Goal: Information Seeking & Learning: Learn about a topic

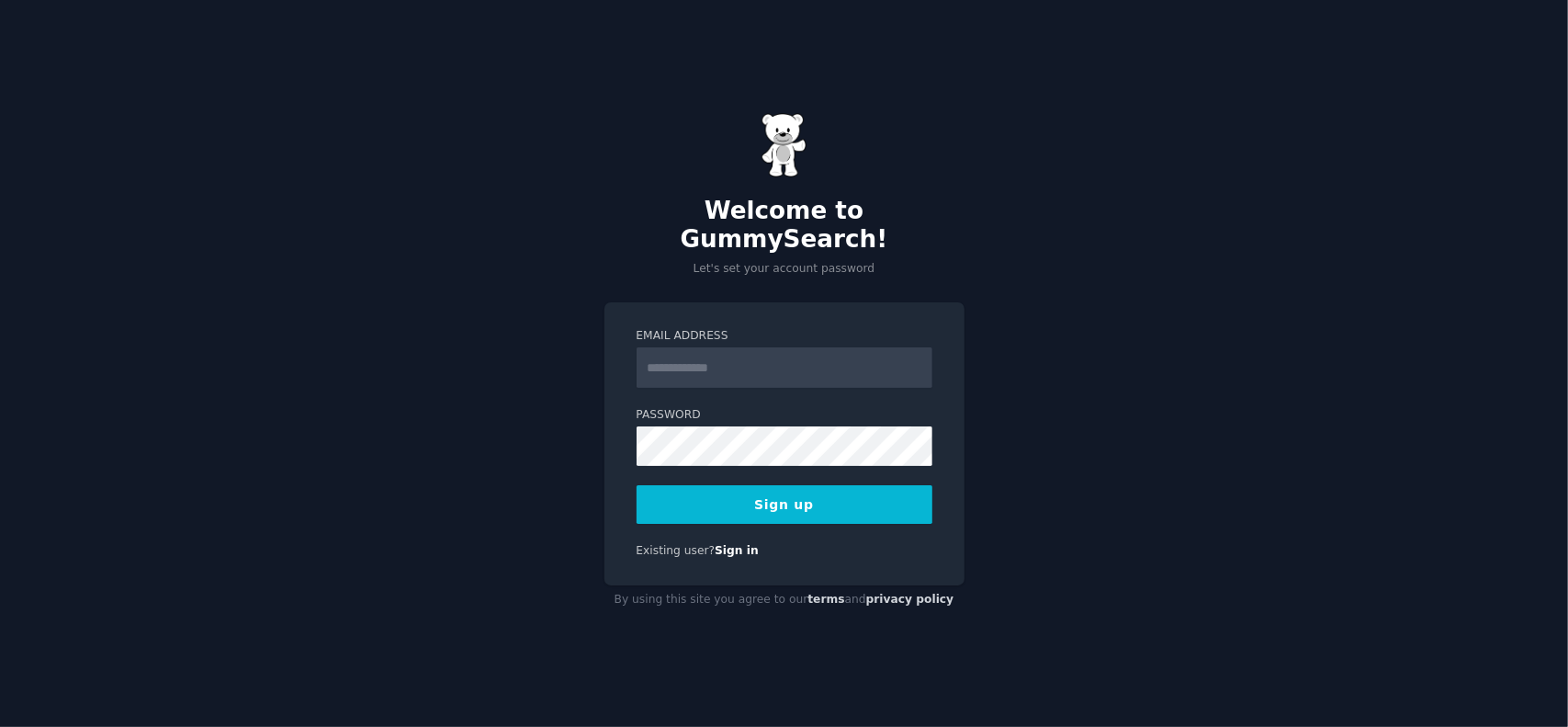
click at [726, 359] on input "Email Address" at bounding box center [784, 367] width 296 height 41
type input "**********"
click at [880, 503] on button "Sign up" at bounding box center [784, 505] width 296 height 39
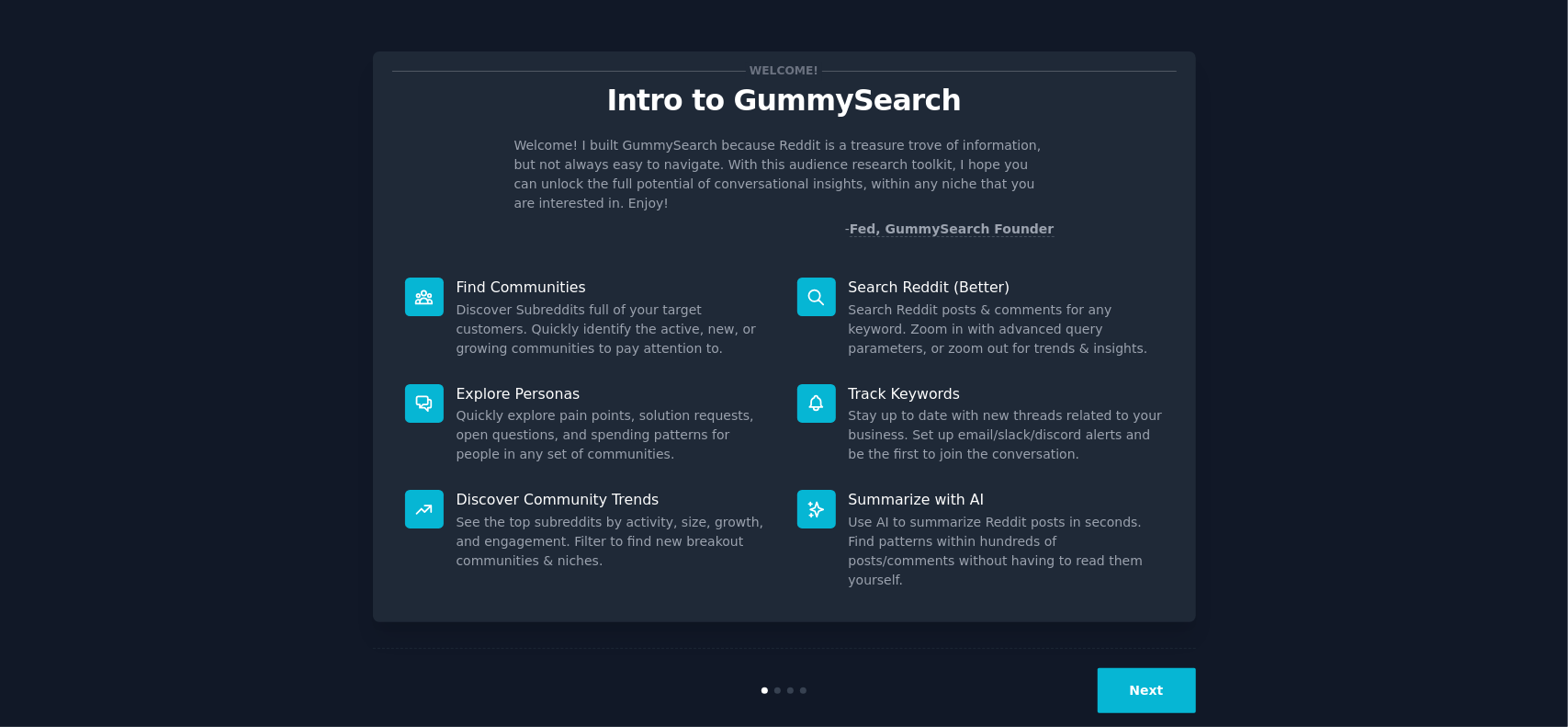
click at [1236, 337] on div "Welcome! Intro to GummySearch Welcome! I built GummySearch because Reddit is a …" at bounding box center [784, 379] width 1516 height 707
click at [1170, 668] on button "Next" at bounding box center [1146, 690] width 99 height 45
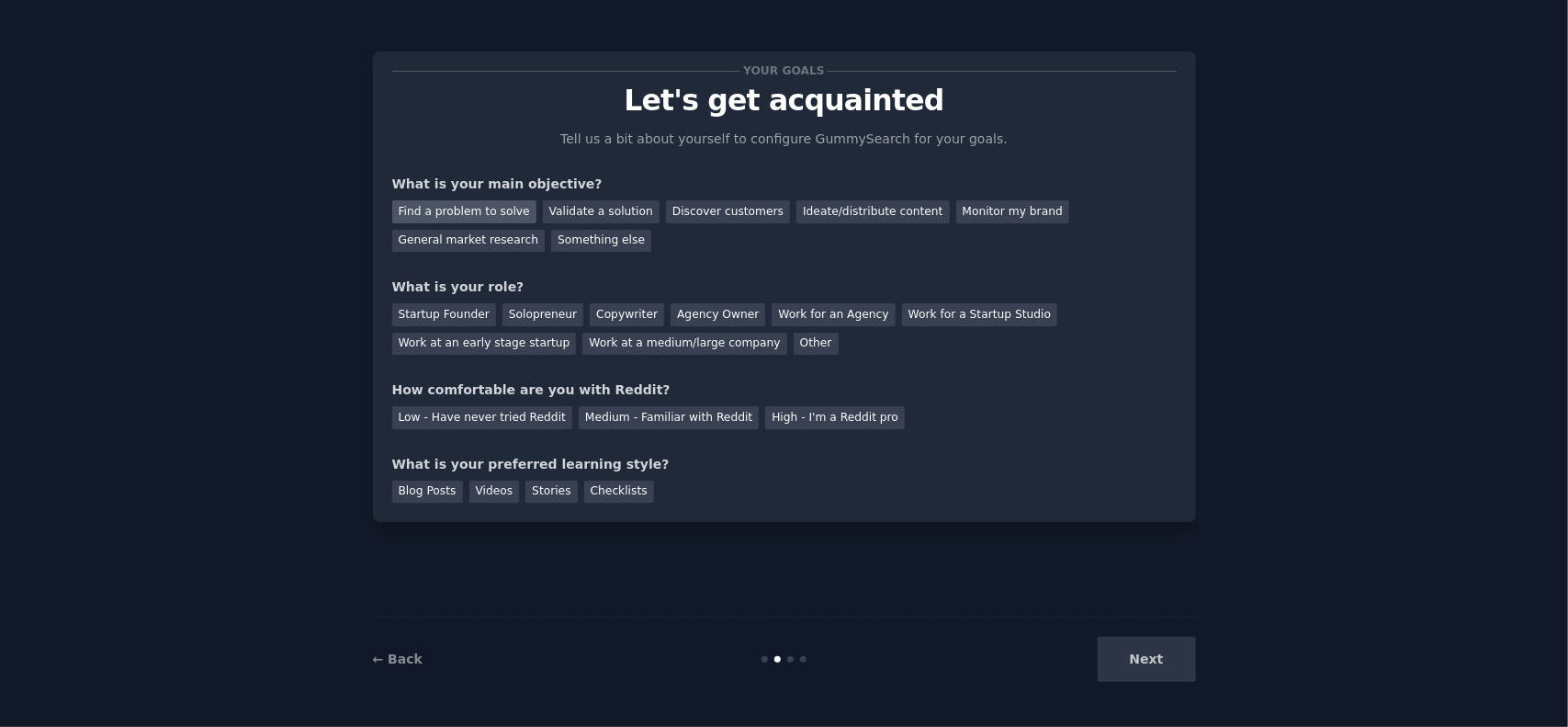
click at [481, 218] on div "Find a problem to solve" at bounding box center [464, 211] width 144 height 23
click at [666, 212] on div "Discover customers" at bounding box center [728, 211] width 124 height 23
click at [481, 212] on div "Find a problem to solve" at bounding box center [464, 211] width 144 height 23
click at [667, 205] on div "Discover customers" at bounding box center [728, 211] width 124 height 23
click at [504, 202] on div "Find a problem to solve" at bounding box center [464, 211] width 144 height 23
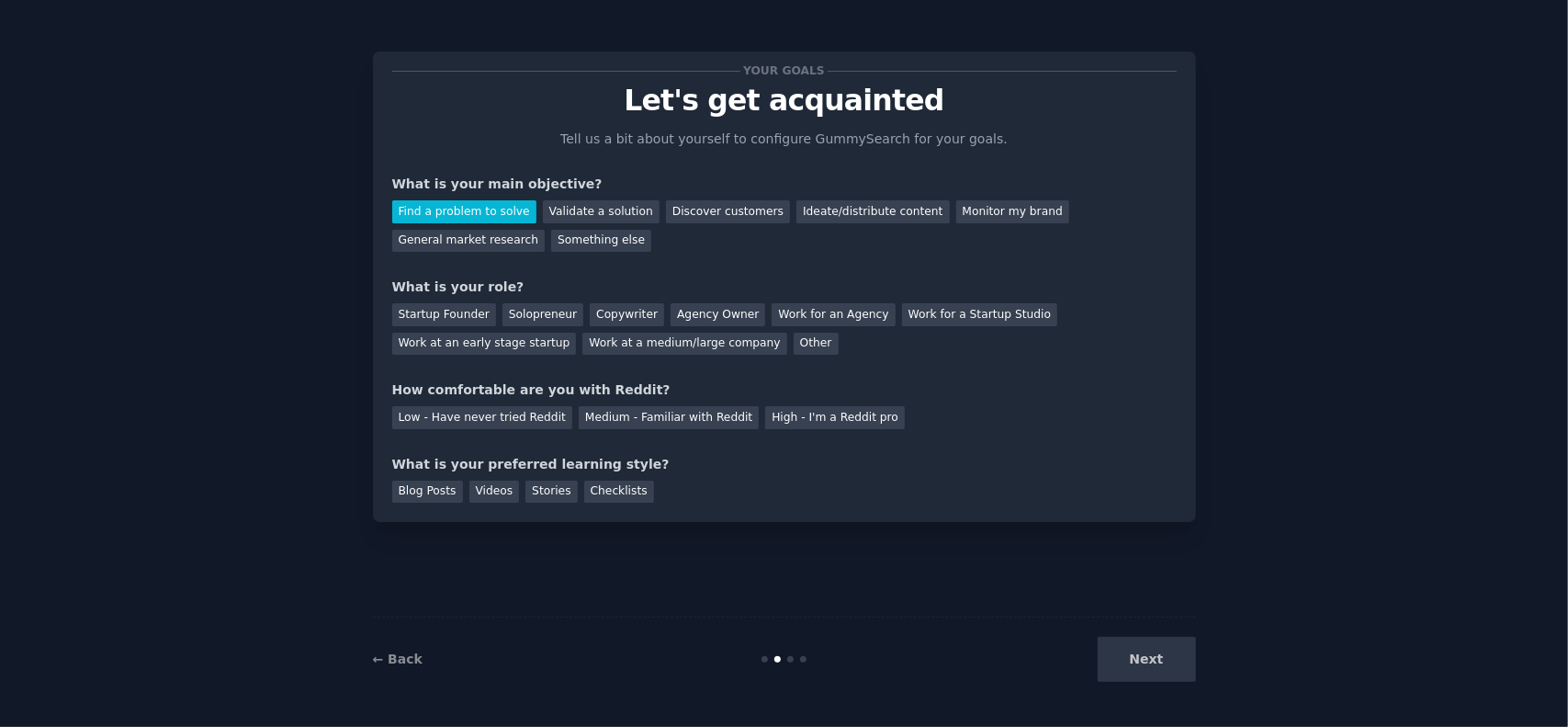
click at [575, 255] on div "Your goals Let's get acquainted Tell us a bit about yourself to configure Gummy…" at bounding box center [784, 287] width 784 height 432
click at [545, 230] on div "General market research" at bounding box center [469, 241] width 153 height 23
click at [557, 312] on div "Solopreneur" at bounding box center [543, 315] width 81 height 23
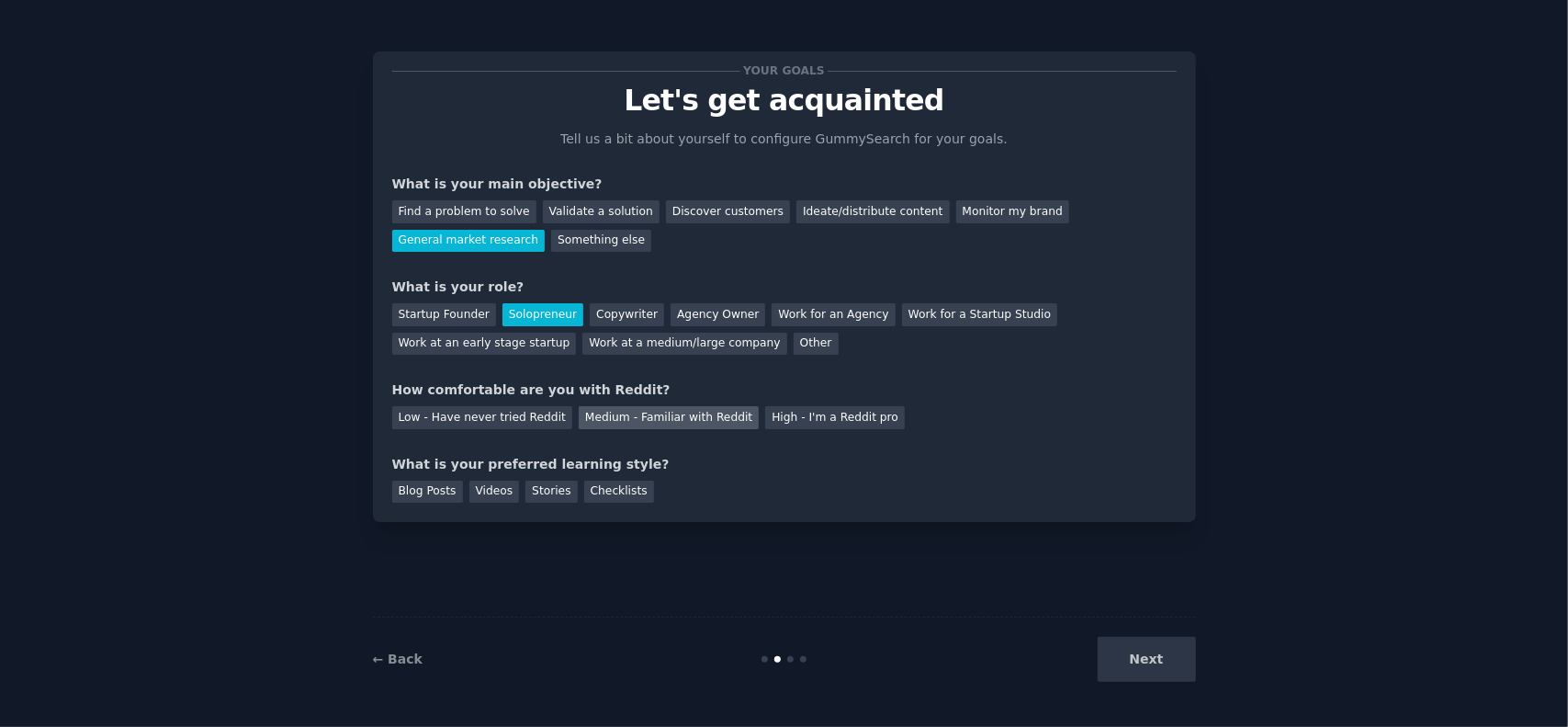
click at [689, 412] on div "Medium - Familiar with Reddit" at bounding box center [668, 417] width 180 height 23
click at [478, 490] on div "Videos" at bounding box center [494, 492] width 51 height 23
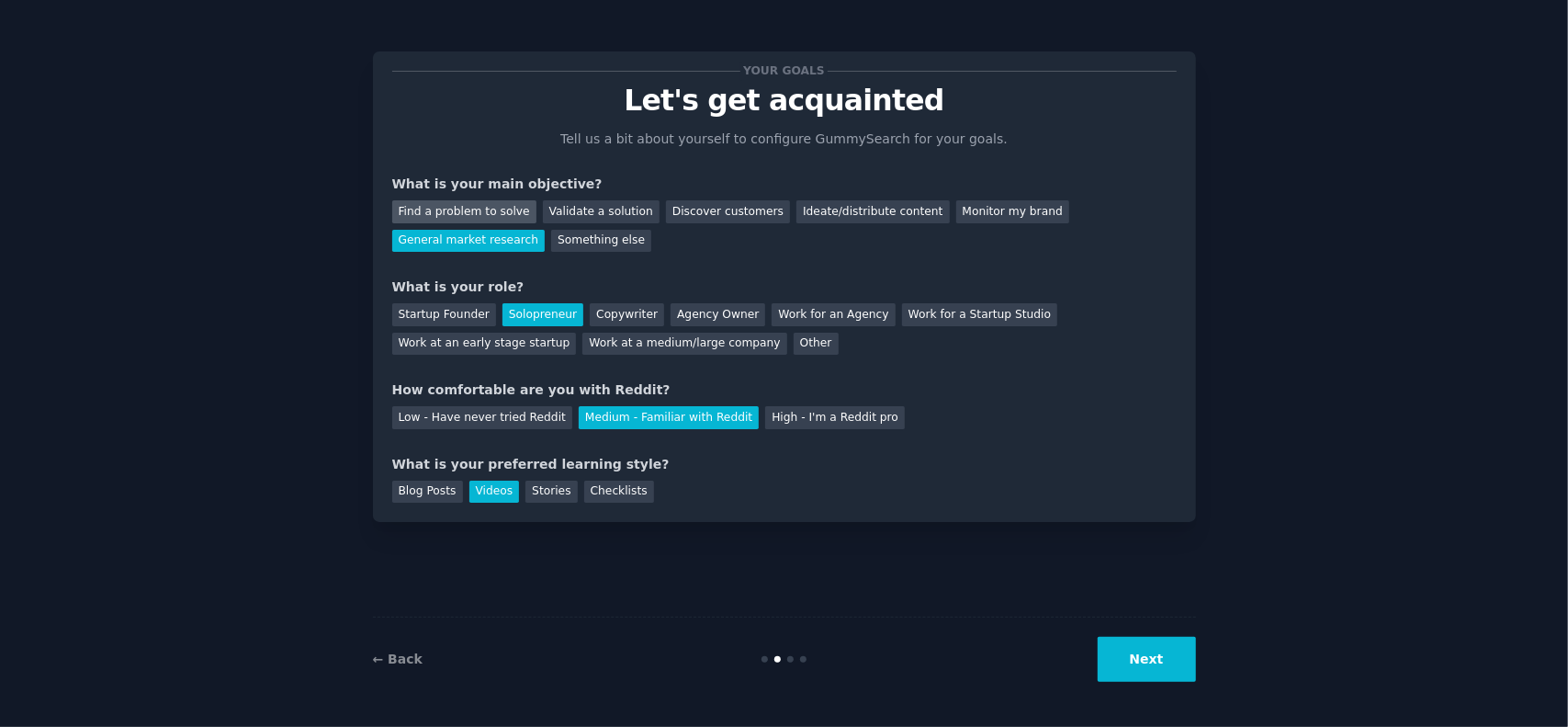
click at [454, 210] on div "Find a problem to solve" at bounding box center [464, 211] width 144 height 23
click at [1181, 651] on button "Next" at bounding box center [1146, 659] width 99 height 45
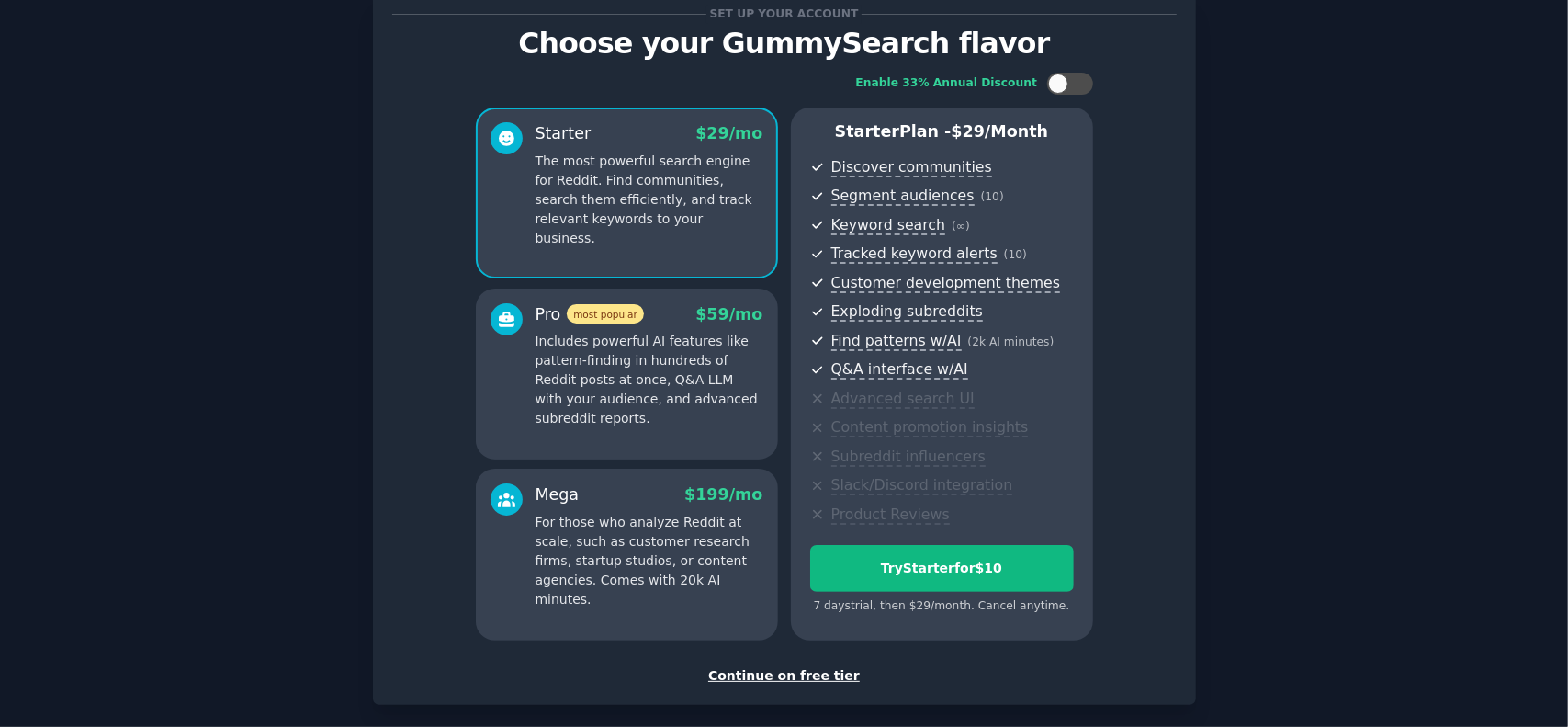
scroll to position [143, 0]
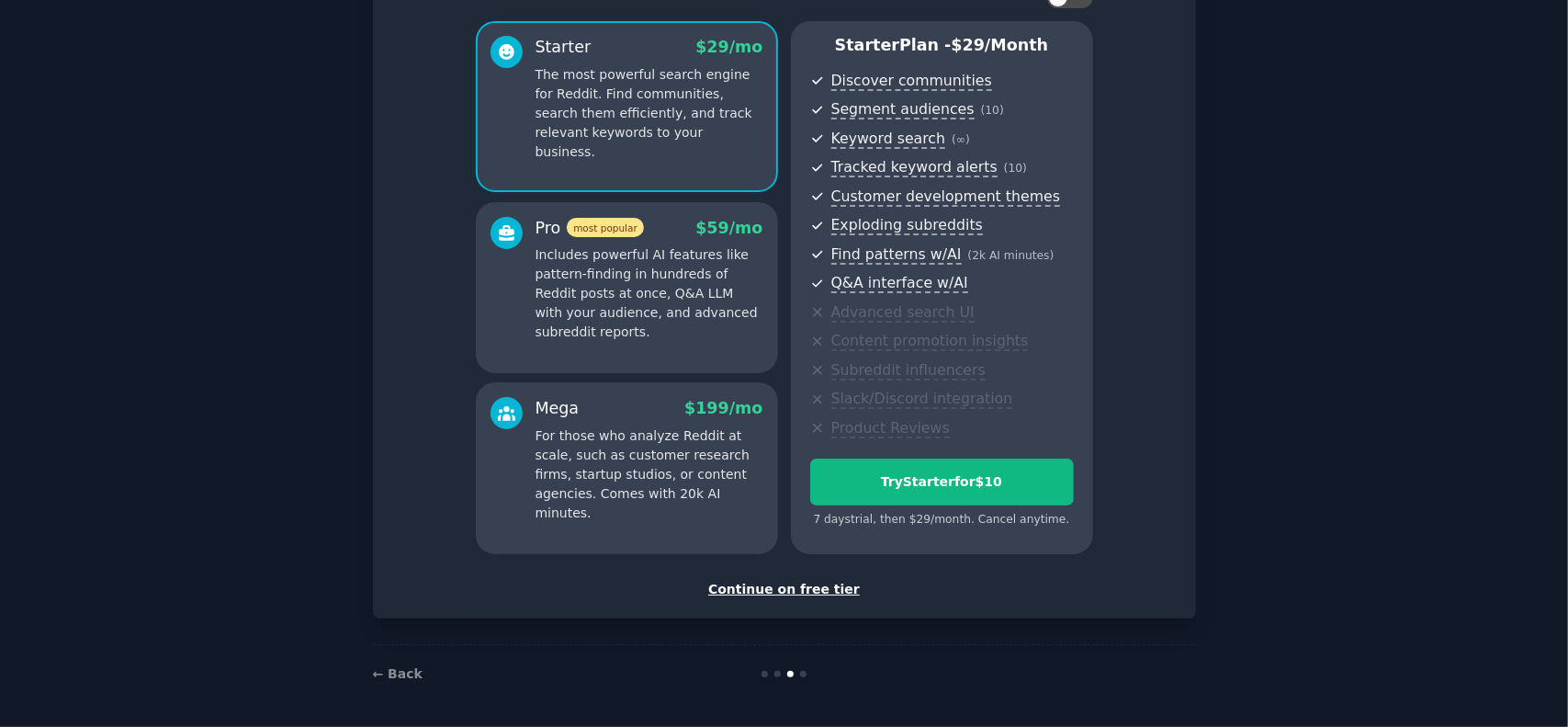
click at [793, 590] on div "Continue on free tier" at bounding box center [784, 589] width 784 height 19
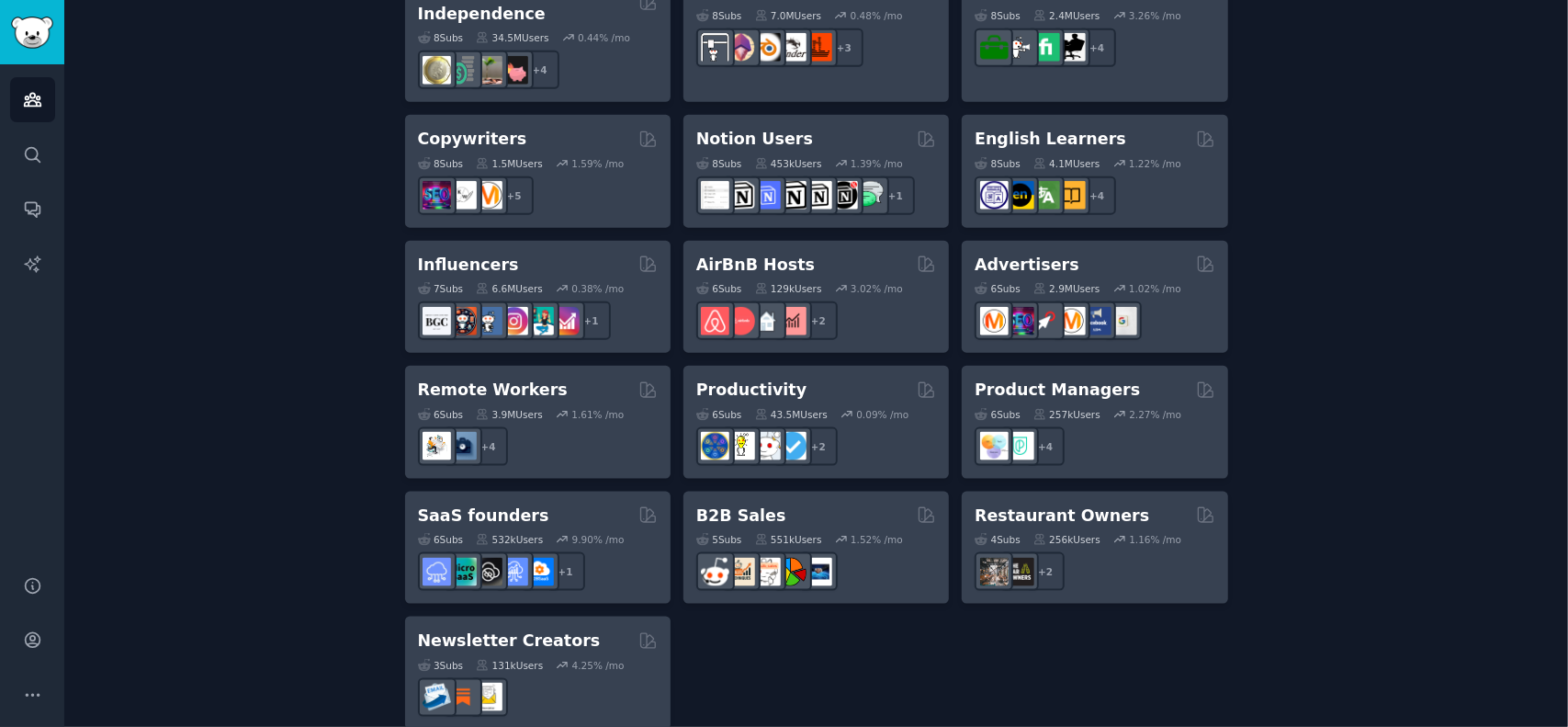
scroll to position [1390, 0]
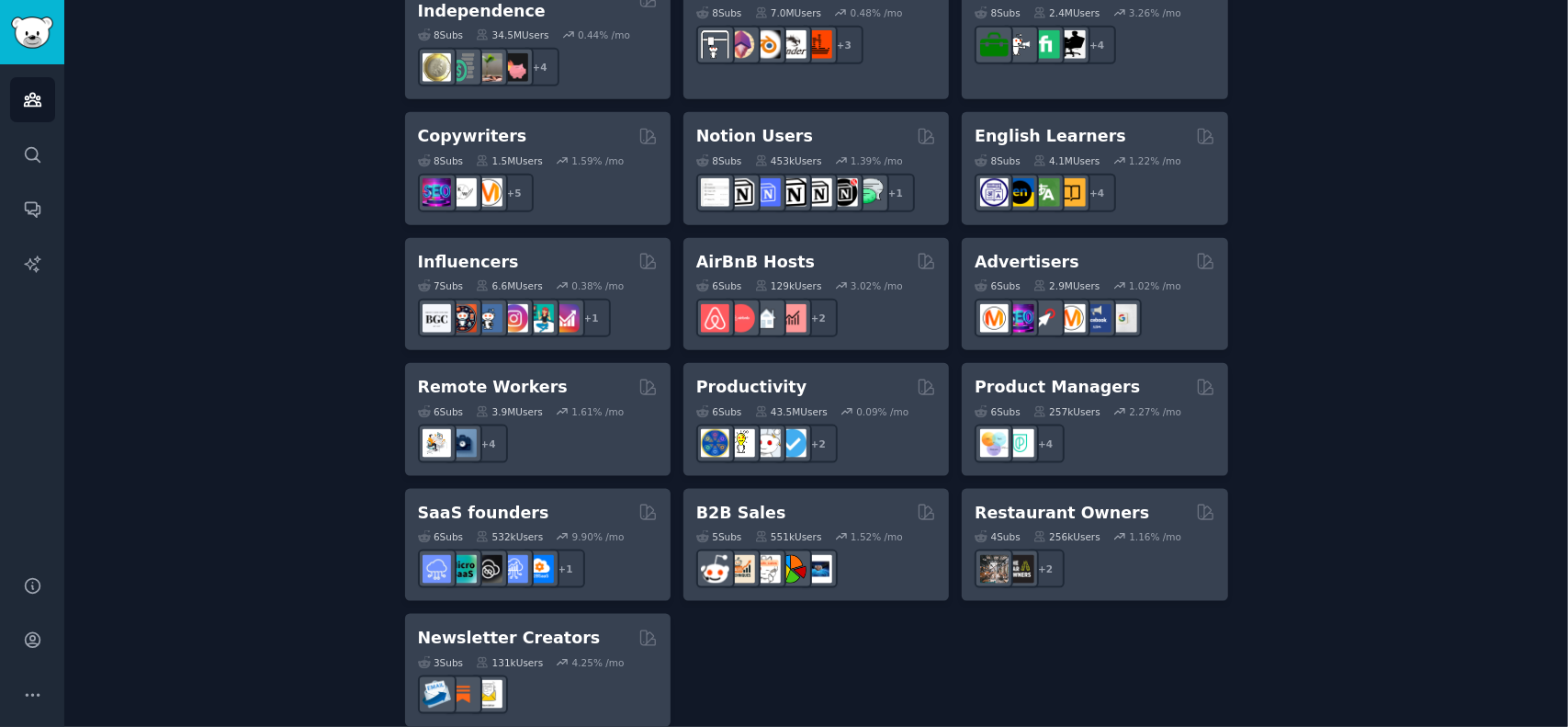
click at [1015, 502] on h2 "Restaurant Owners" at bounding box center [1061, 513] width 174 height 23
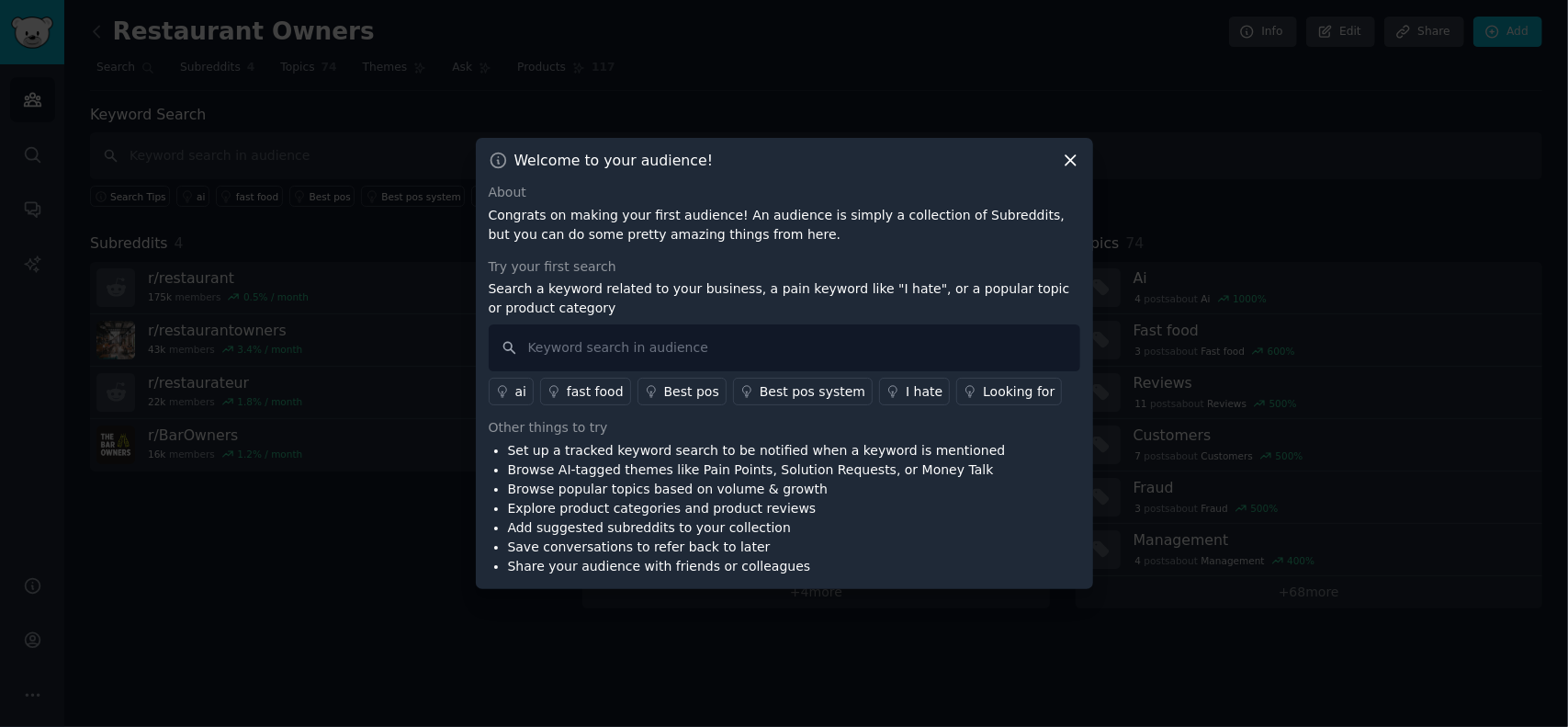
click at [906, 394] on div "I hate" at bounding box center [924, 391] width 37 height 19
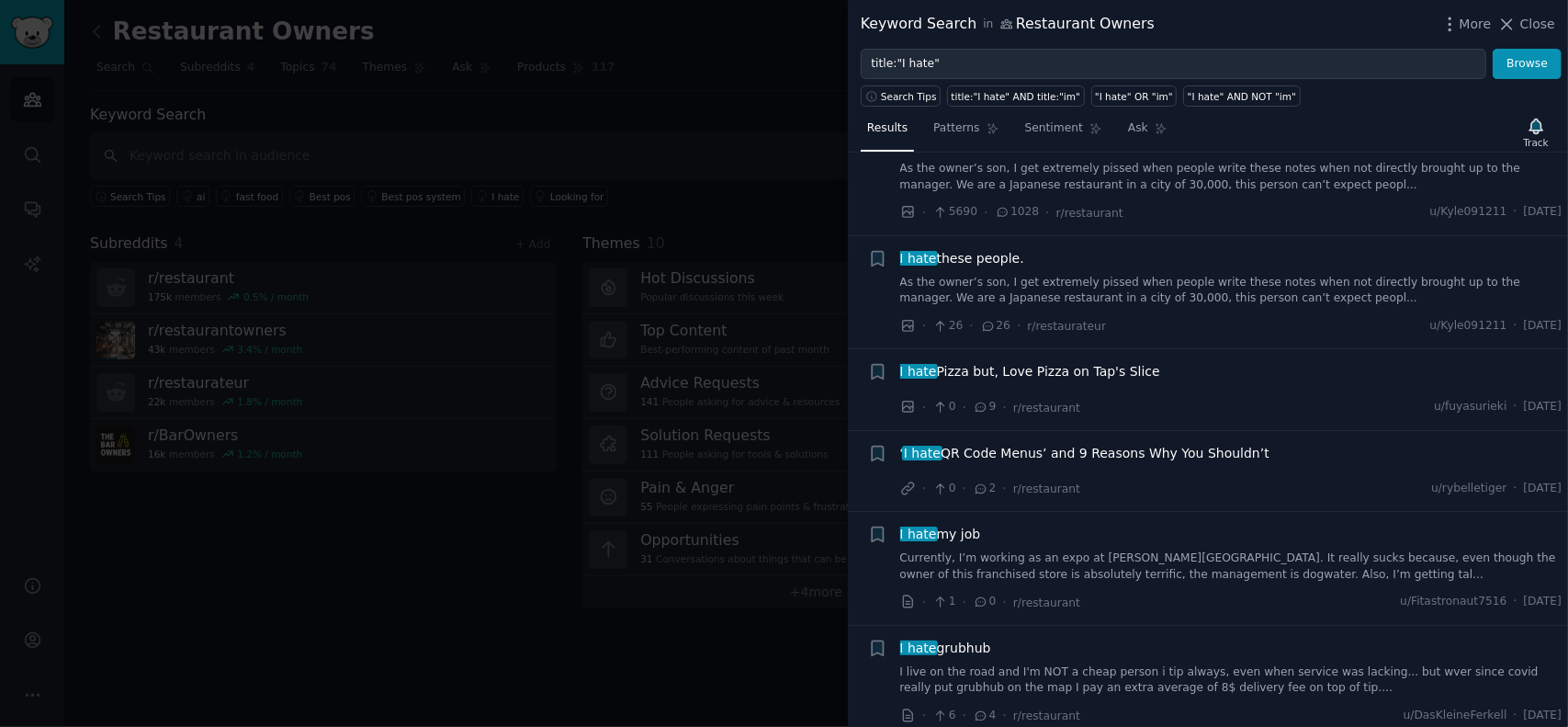
scroll to position [405, 0]
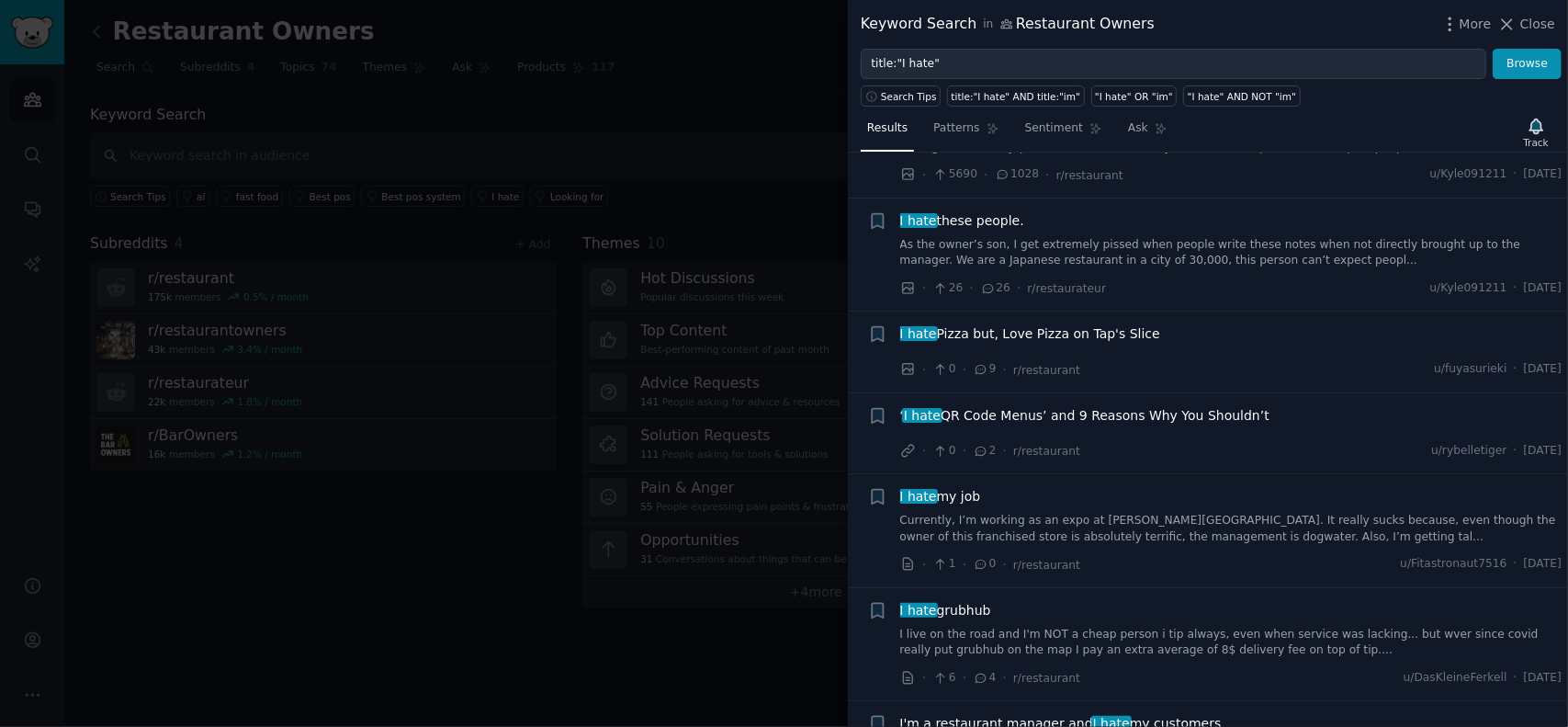
click at [1140, 416] on span "‘ I hate QR Code Menus’ and 9 Reasons Why You Shouldn’t" at bounding box center [1085, 415] width 369 height 19
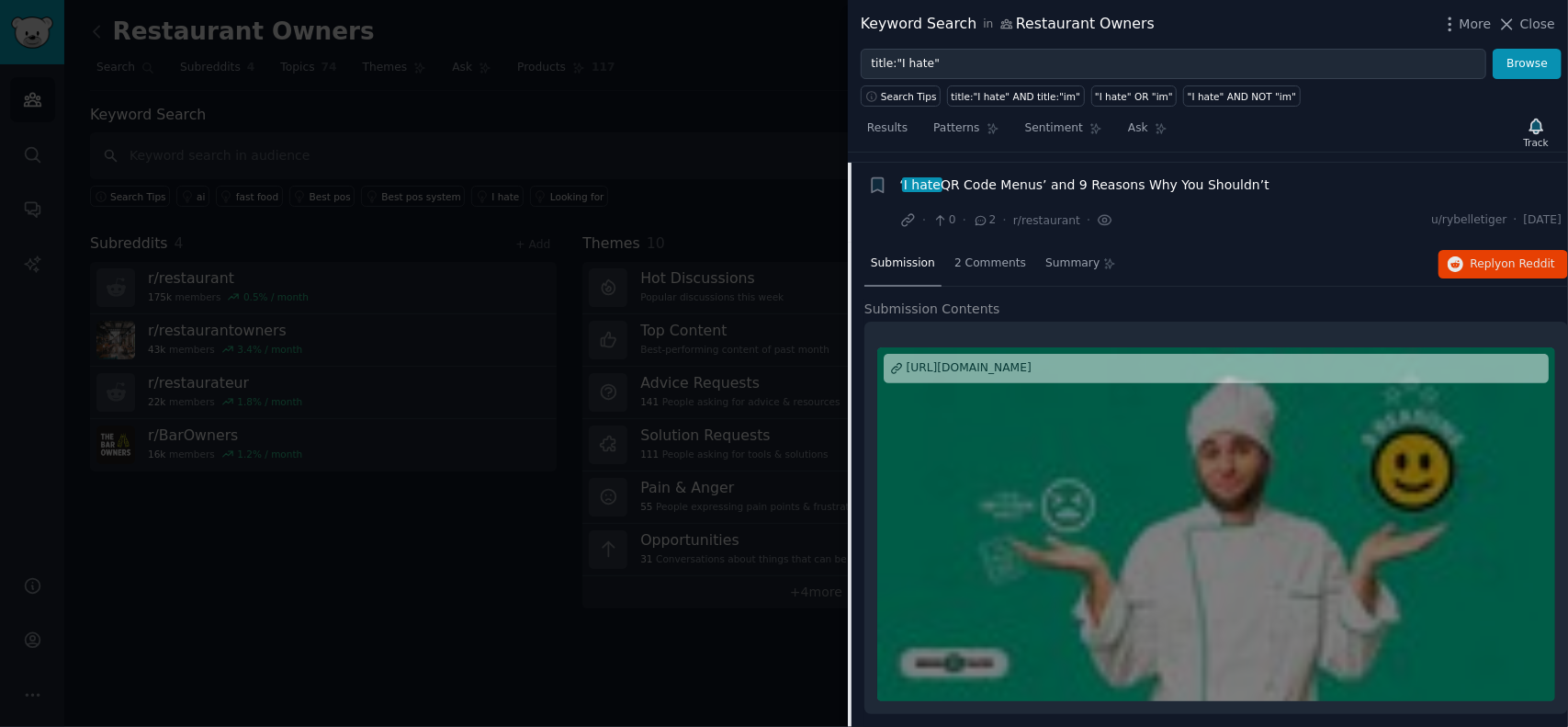
scroll to position [636, 0]
click at [1060, 260] on span "Summary" at bounding box center [1072, 264] width 54 height 17
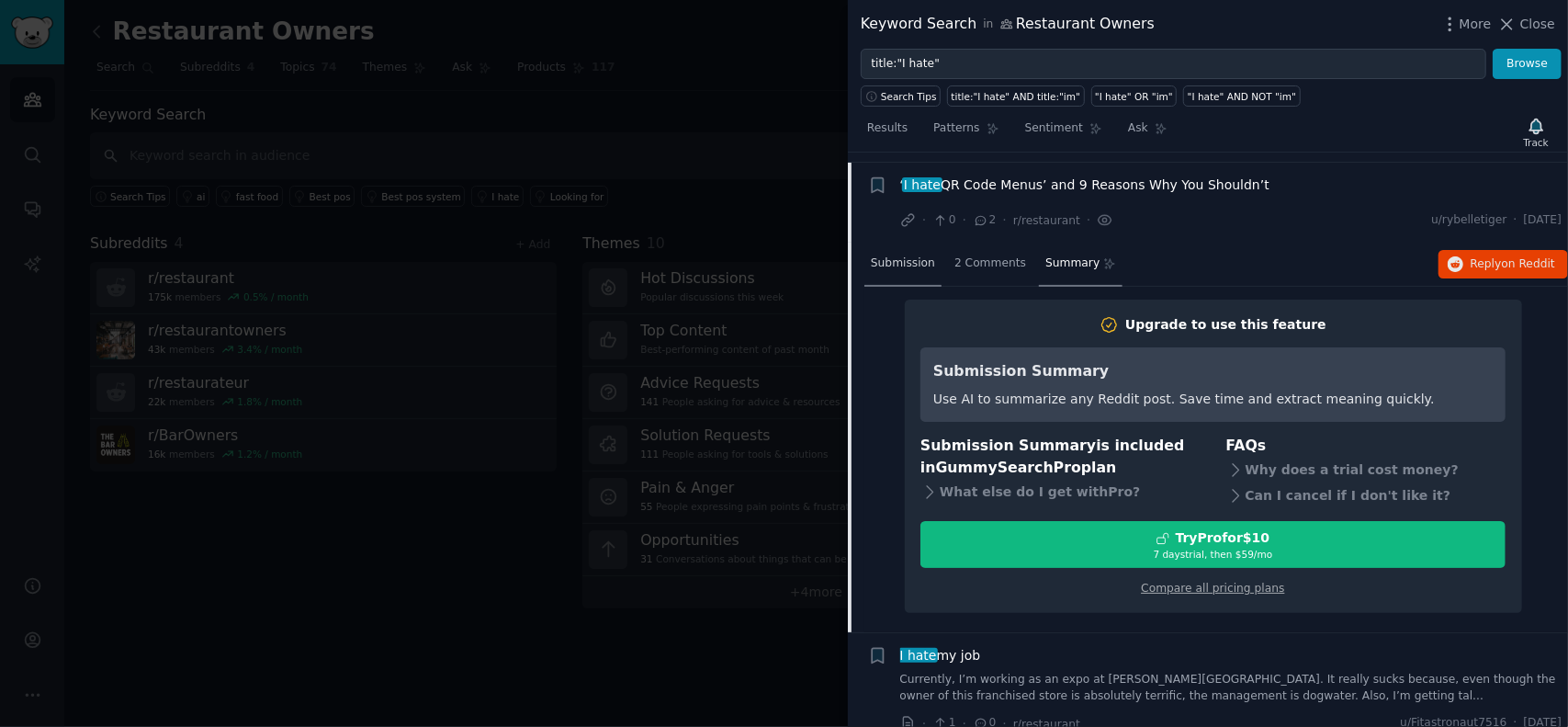
drag, startPoint x: 980, startPoint y: 264, endPoint x: 918, endPoint y: 258, distance: 62.3
click at [918, 258] on span "Submission" at bounding box center [903, 264] width 65 height 17
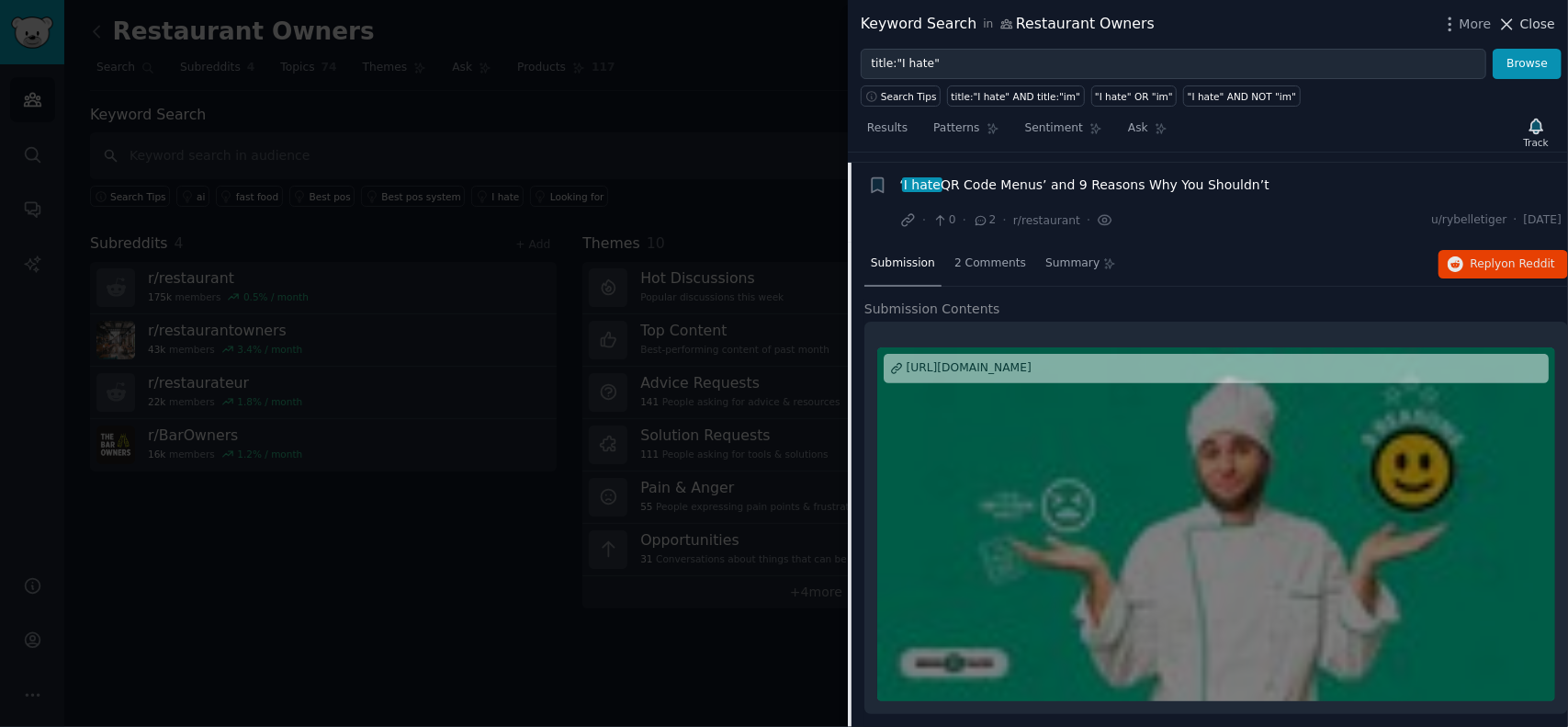
click at [1516, 18] on icon at bounding box center [1506, 24] width 19 height 19
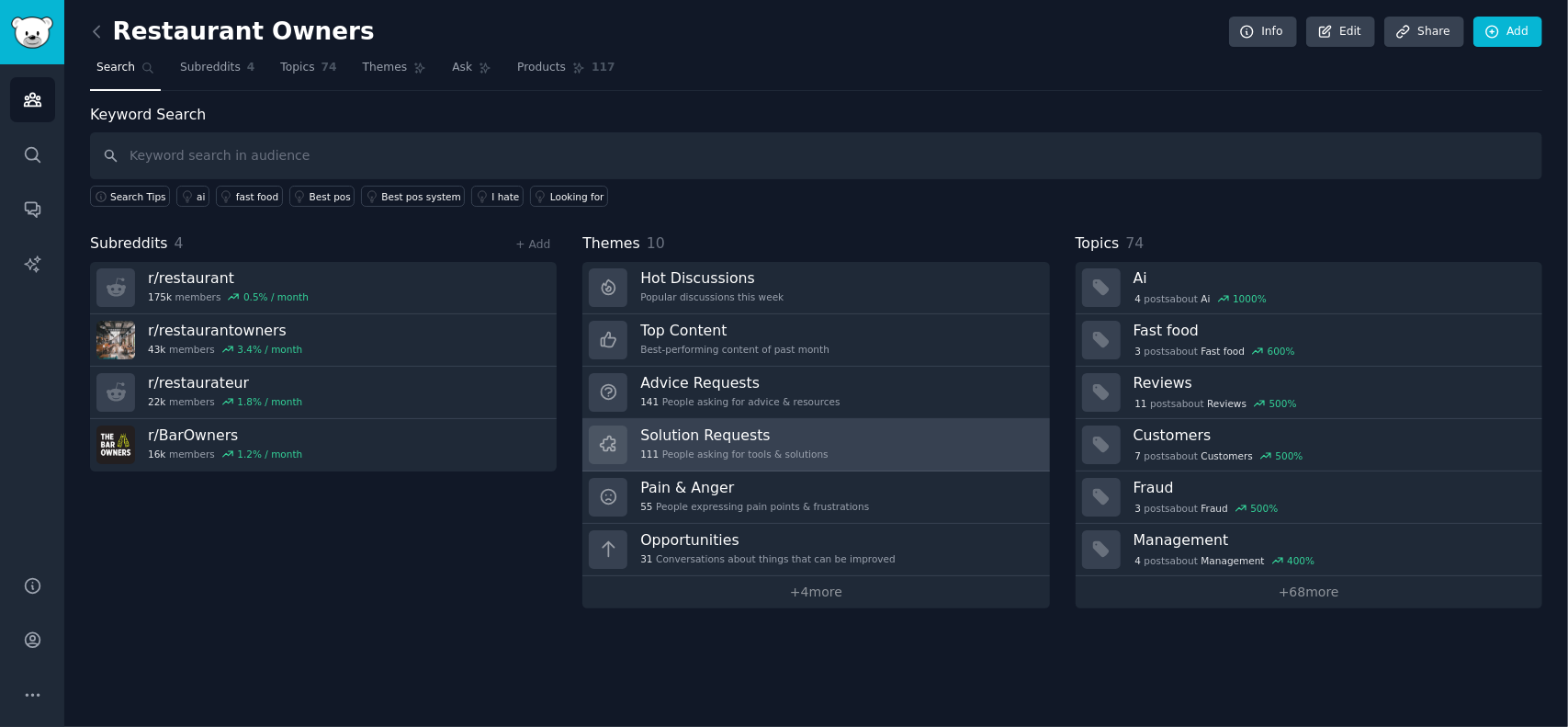
click at [680, 434] on h3 "Solution Requests" at bounding box center [733, 435] width 187 height 19
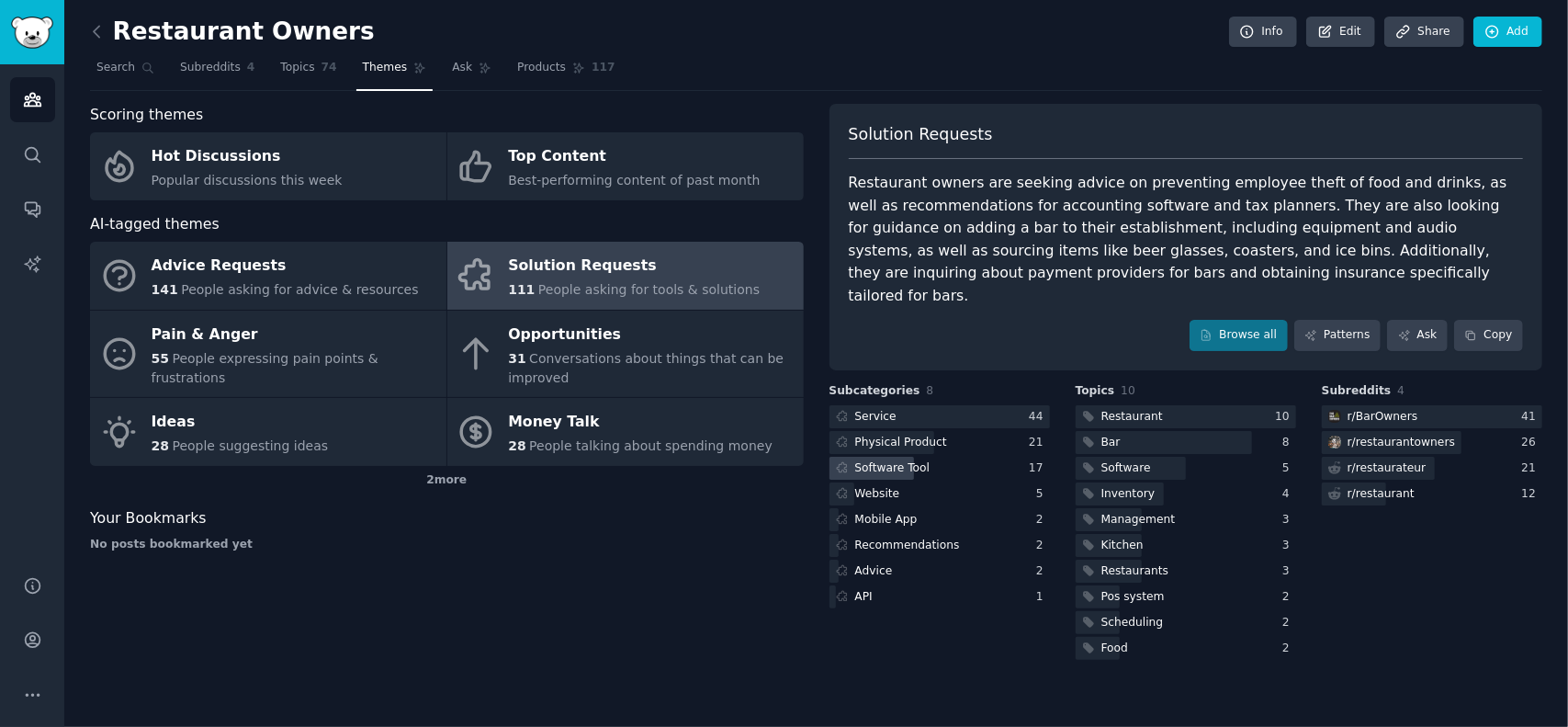
click at [900, 460] on div "Software Tool" at bounding box center [893, 469] width 76 height 17
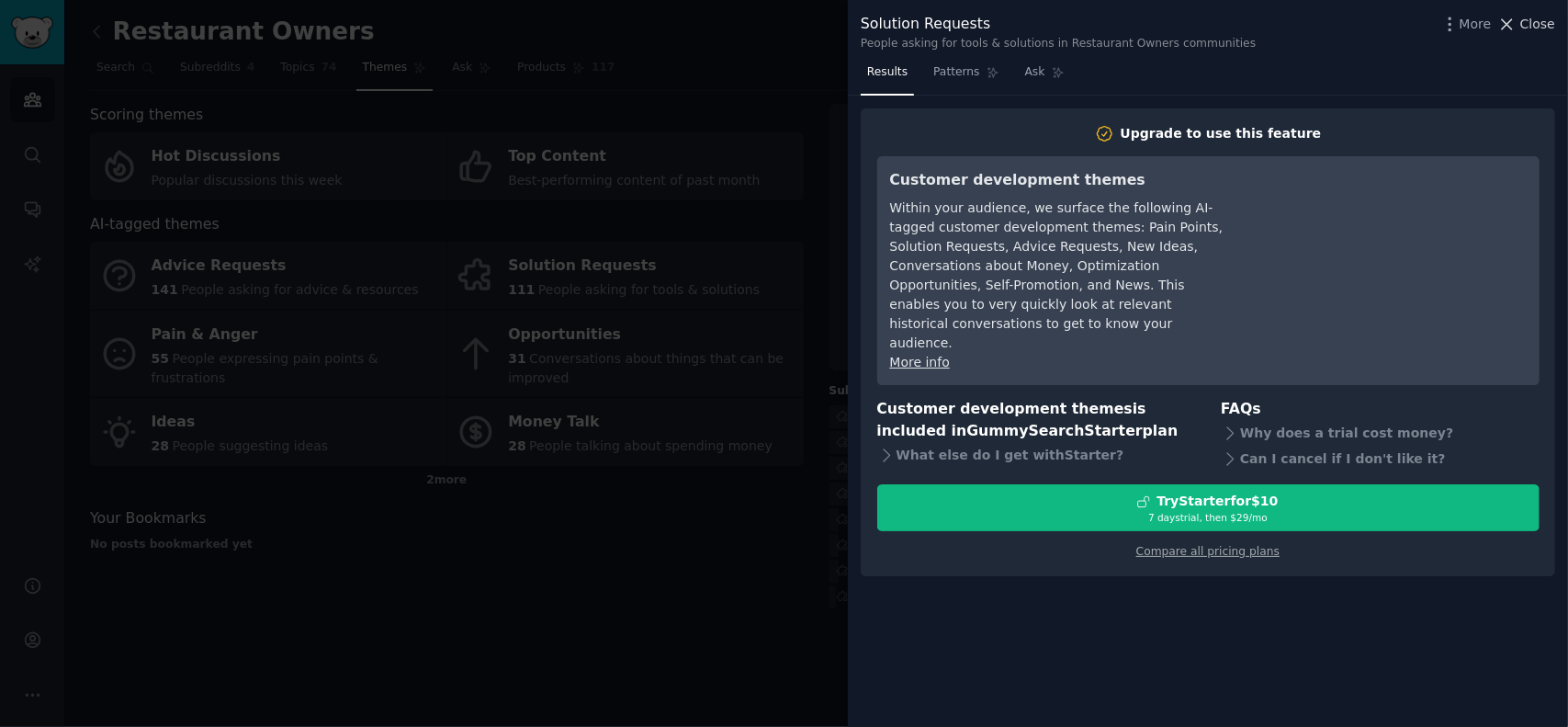
click at [1528, 30] on span "Close" at bounding box center [1538, 24] width 35 height 19
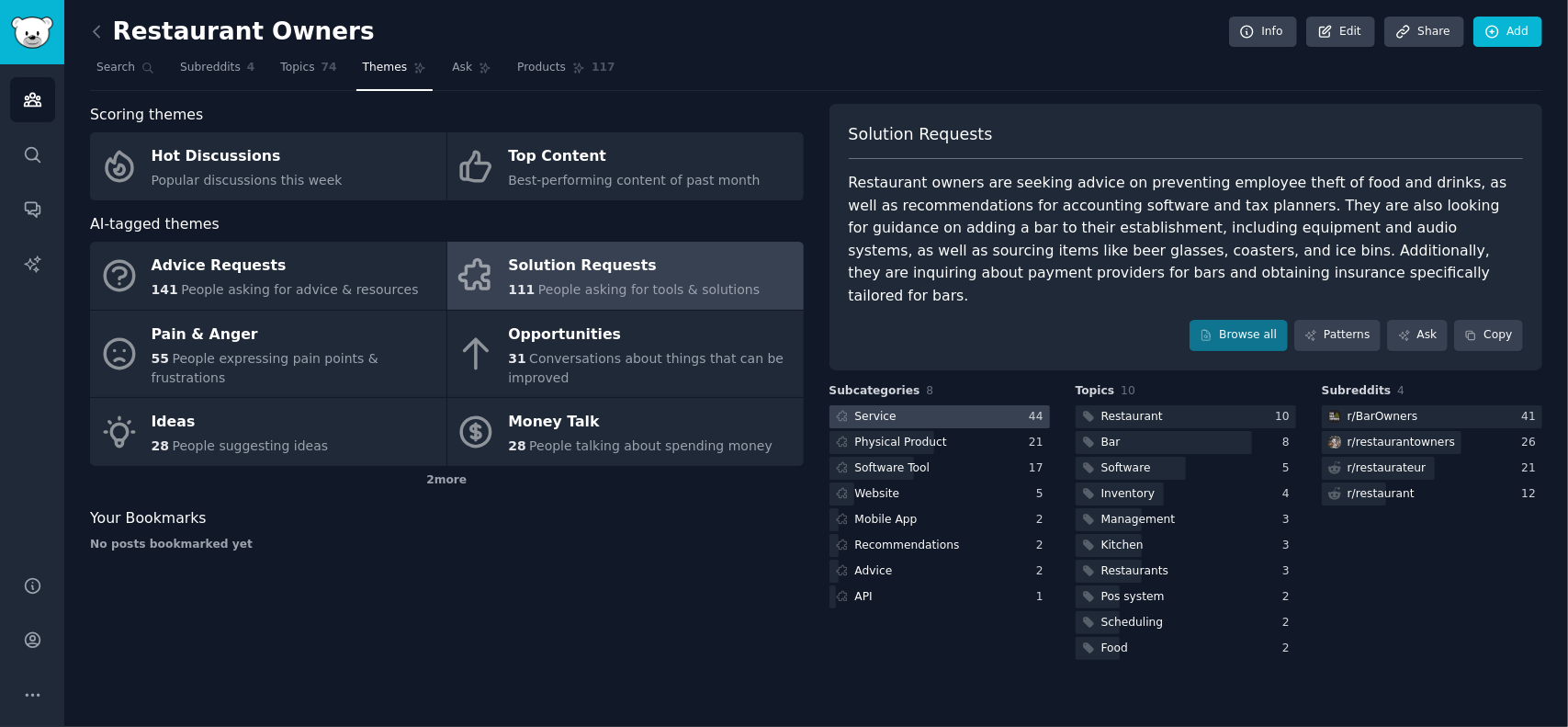
click at [920, 405] on div at bounding box center [939, 416] width 220 height 23
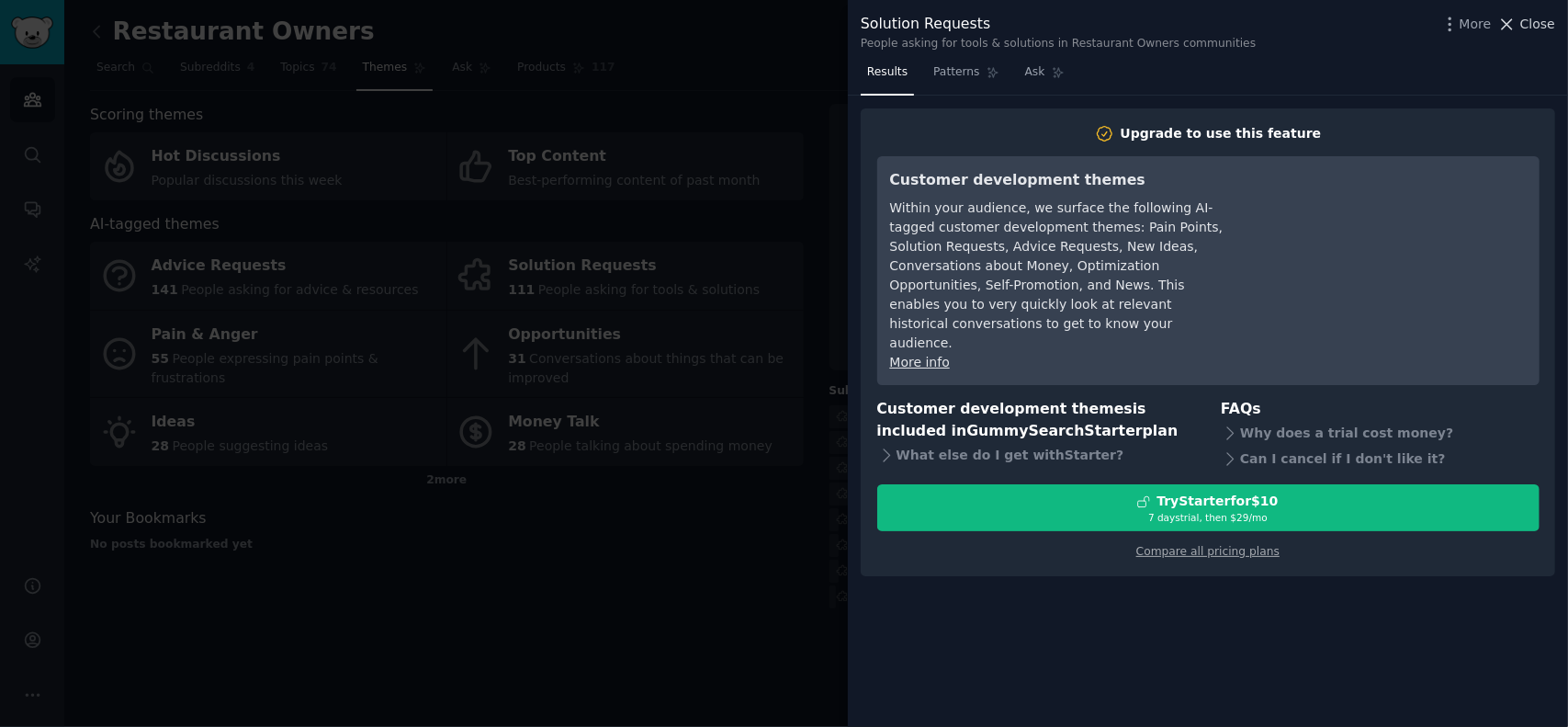
click at [1523, 20] on button "Close" at bounding box center [1526, 24] width 58 height 19
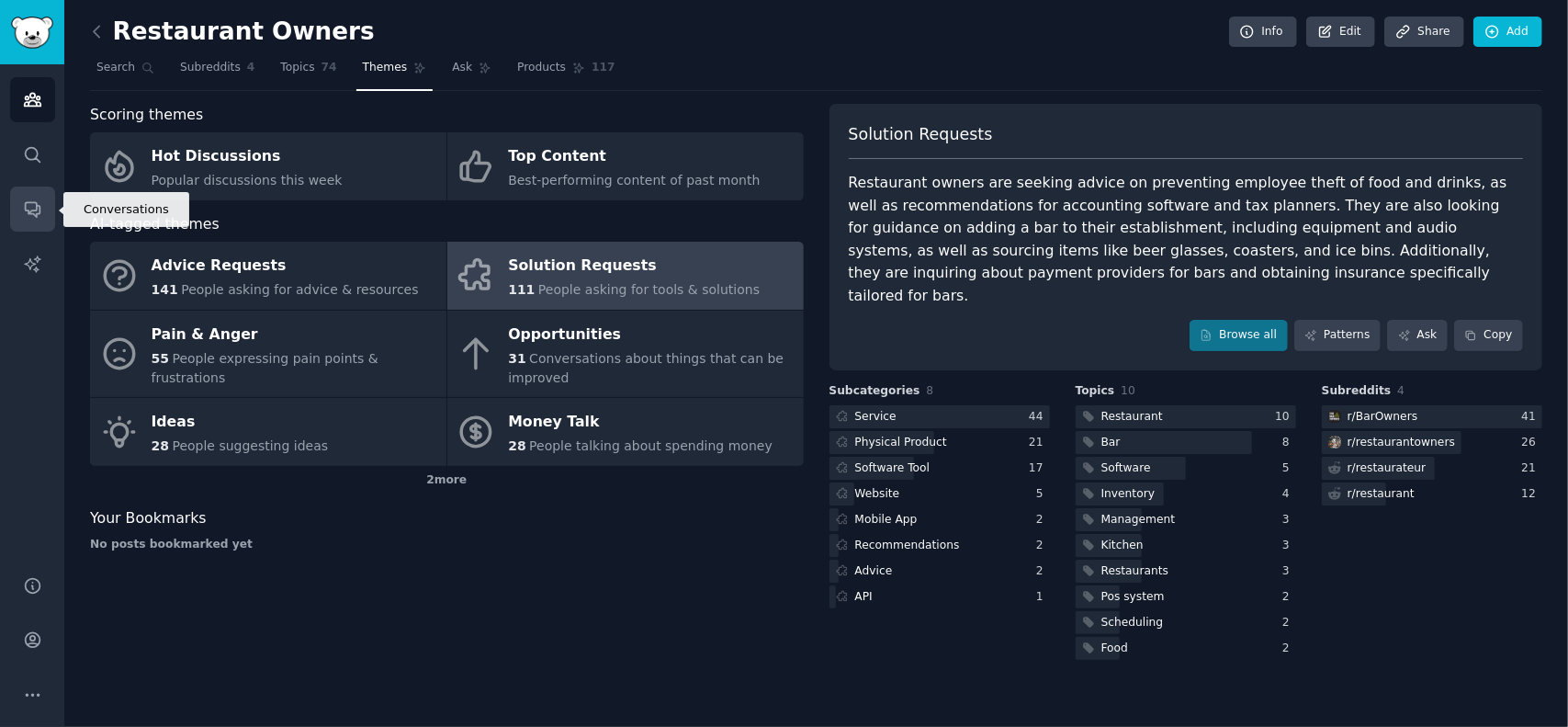
click at [34, 203] on icon "Sidebar" at bounding box center [32, 210] width 15 height 15
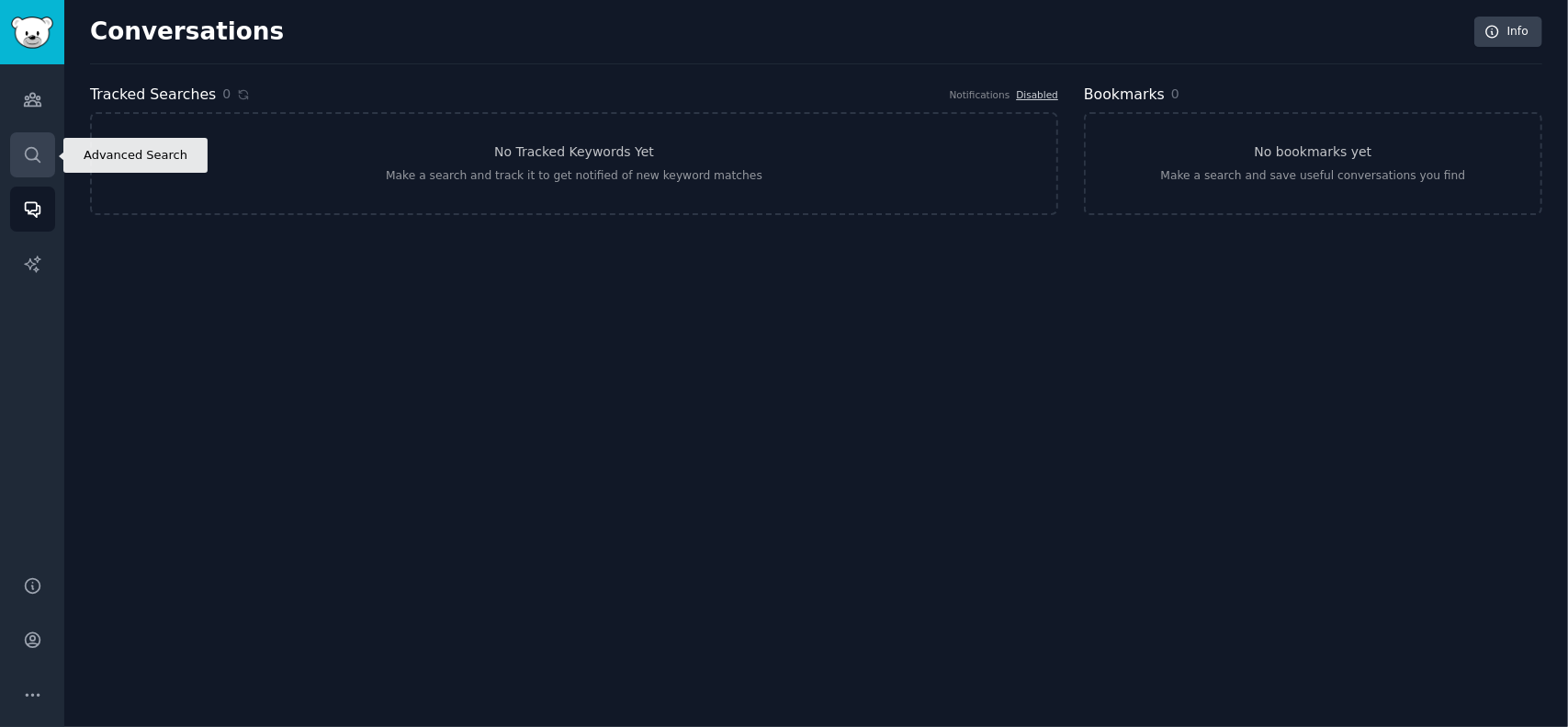
click at [24, 161] on icon "Sidebar" at bounding box center [32, 154] width 19 height 19
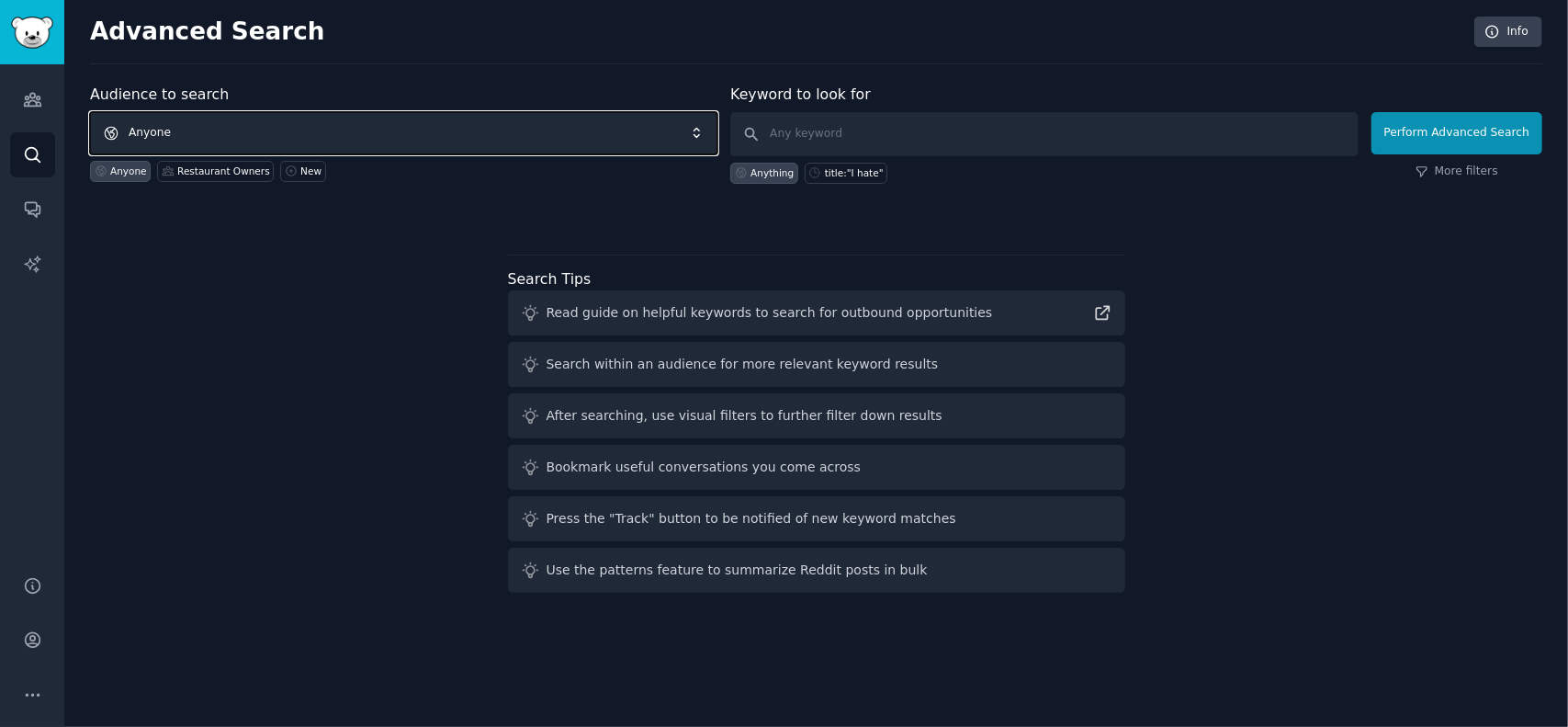
click at [284, 125] on span "Anyone" at bounding box center [404, 133] width 627 height 42
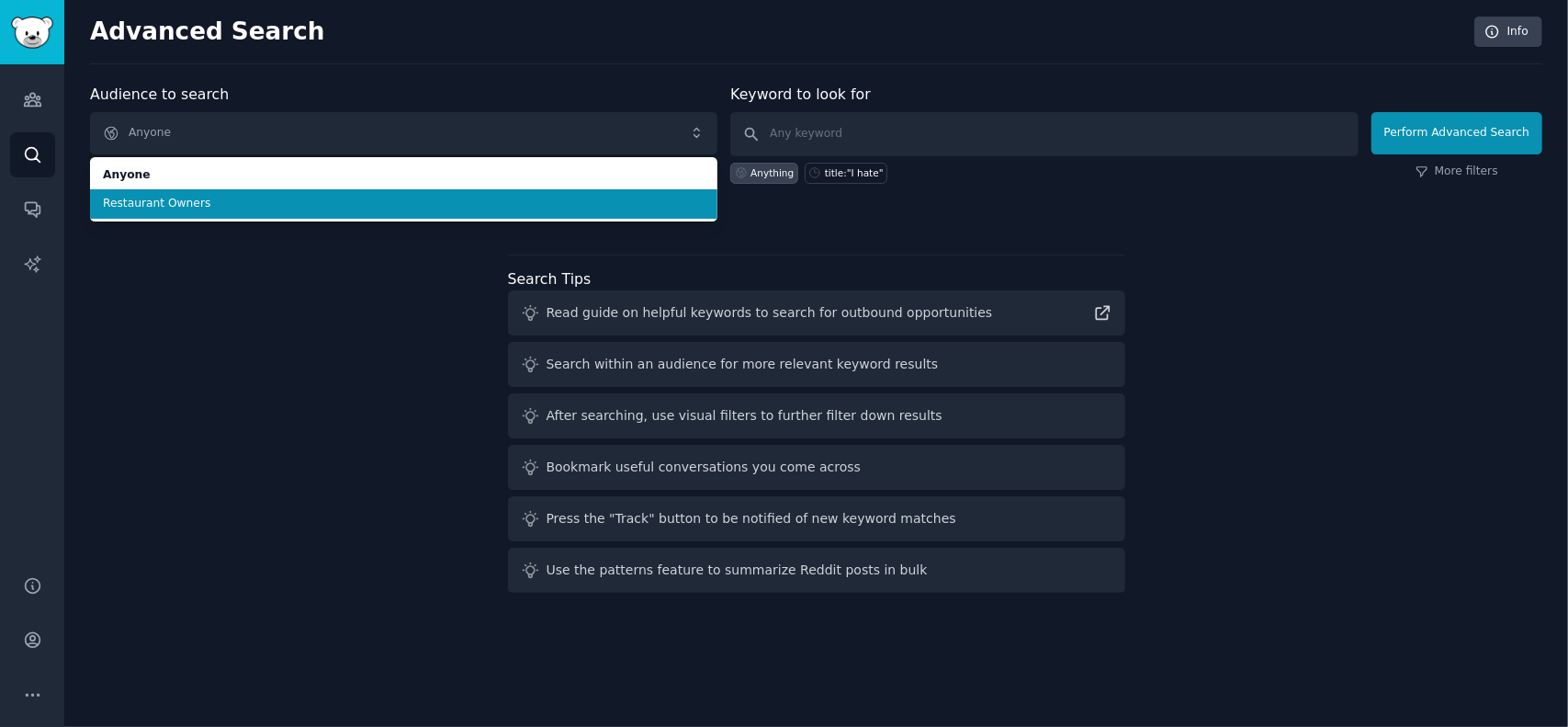
click at [276, 209] on span "Restaurant Owners" at bounding box center [404, 204] width 601 height 17
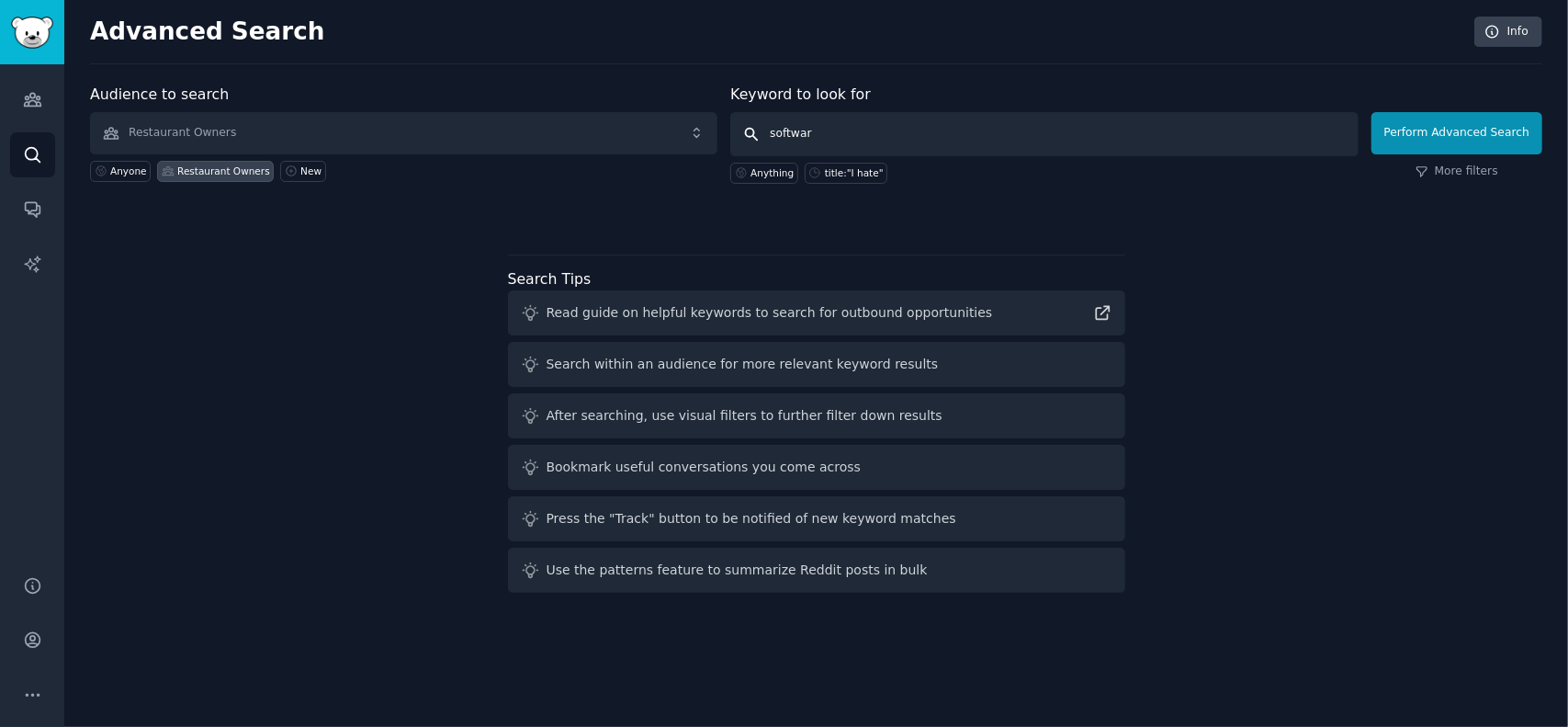
type input "software"
click button "Perform Advanced Search" at bounding box center [1455, 133] width 171 height 42
